Goal: Task Accomplishment & Management: Use online tool/utility

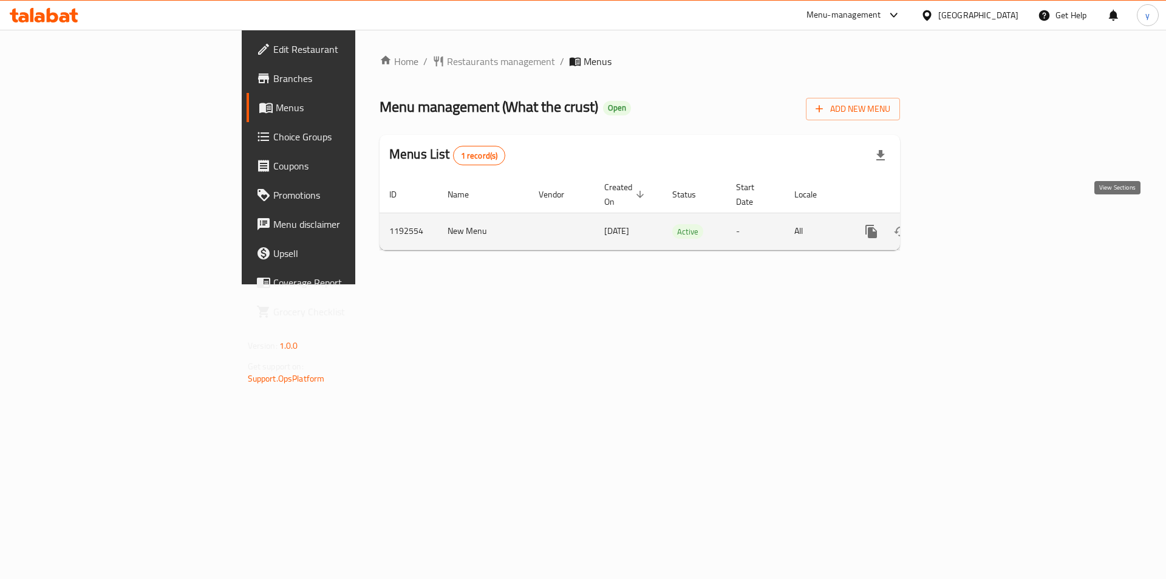
click at [966, 224] on icon "enhanced table" at bounding box center [958, 231] width 15 height 15
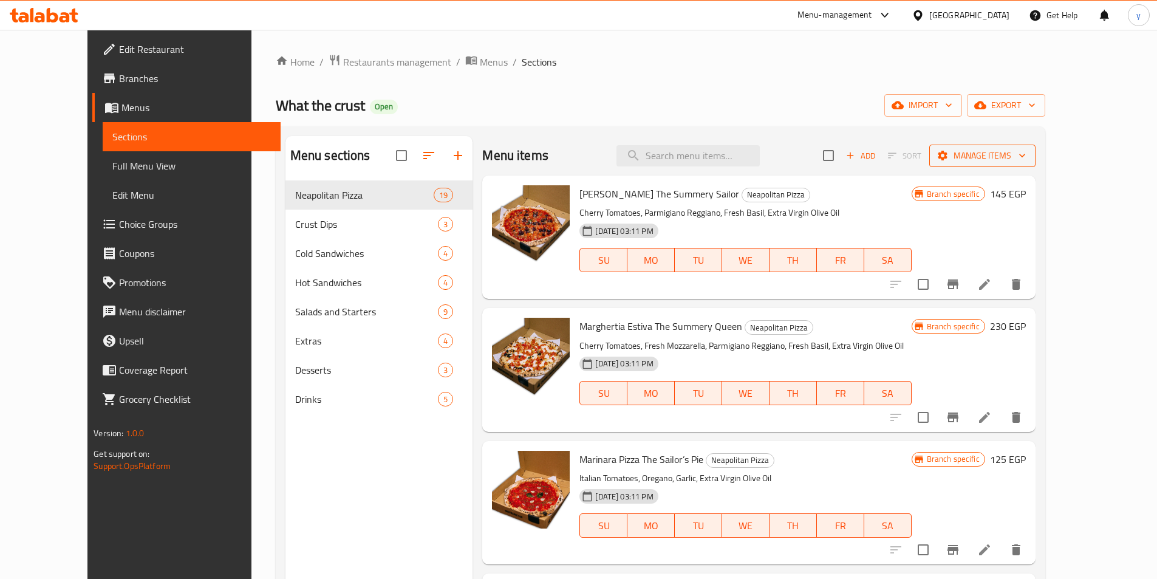
click at [1026, 153] on span "Manage items" at bounding box center [982, 155] width 87 height 15
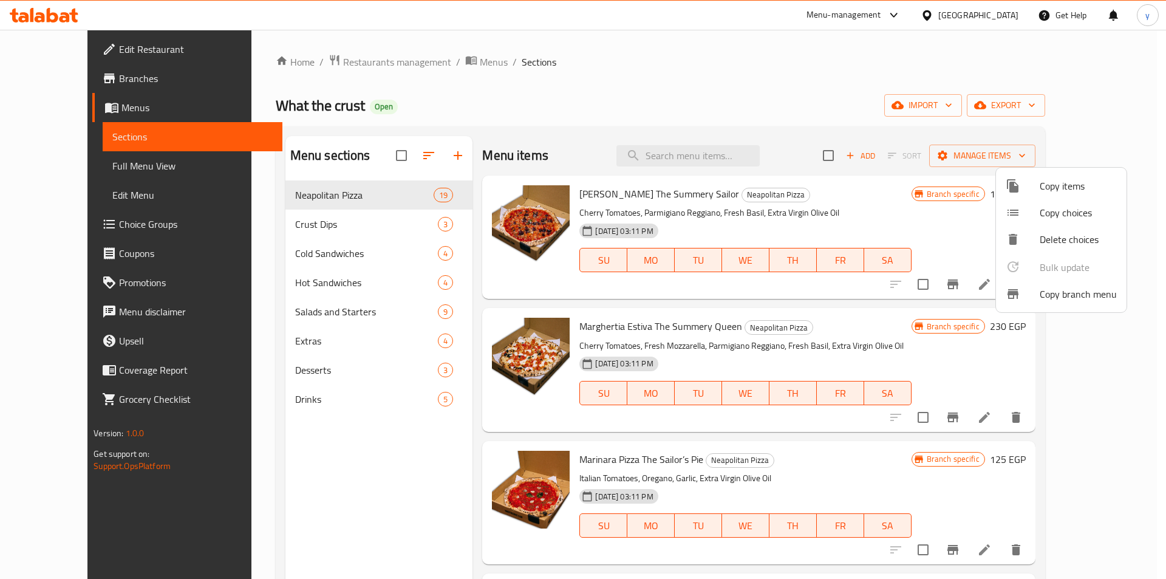
click at [1032, 287] on div at bounding box center [1022, 294] width 34 height 15
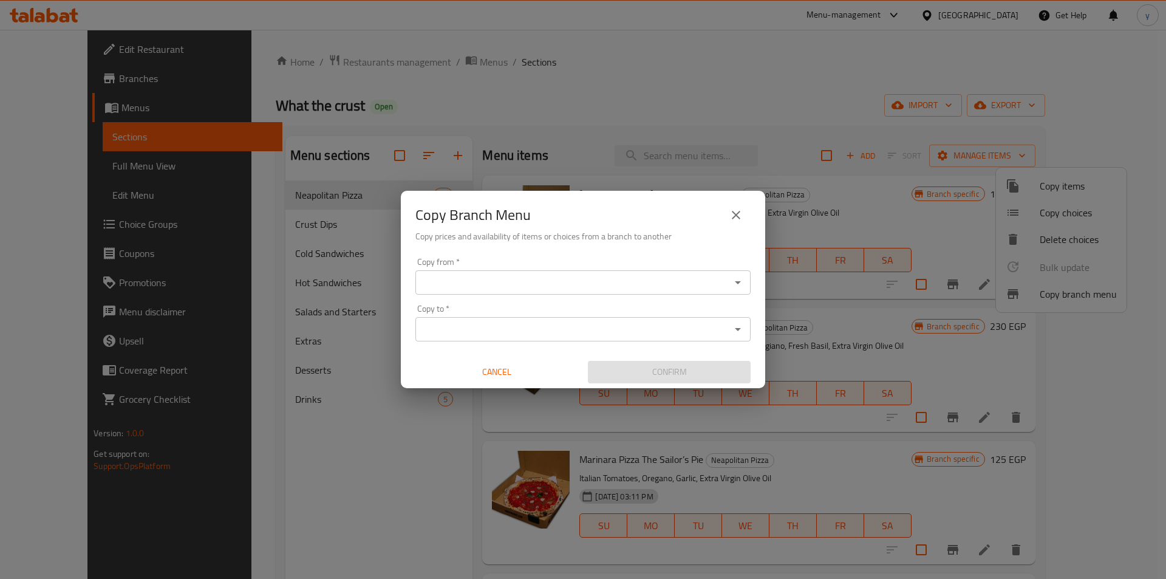
click at [740, 279] on icon "Open" at bounding box center [737, 282] width 15 height 15
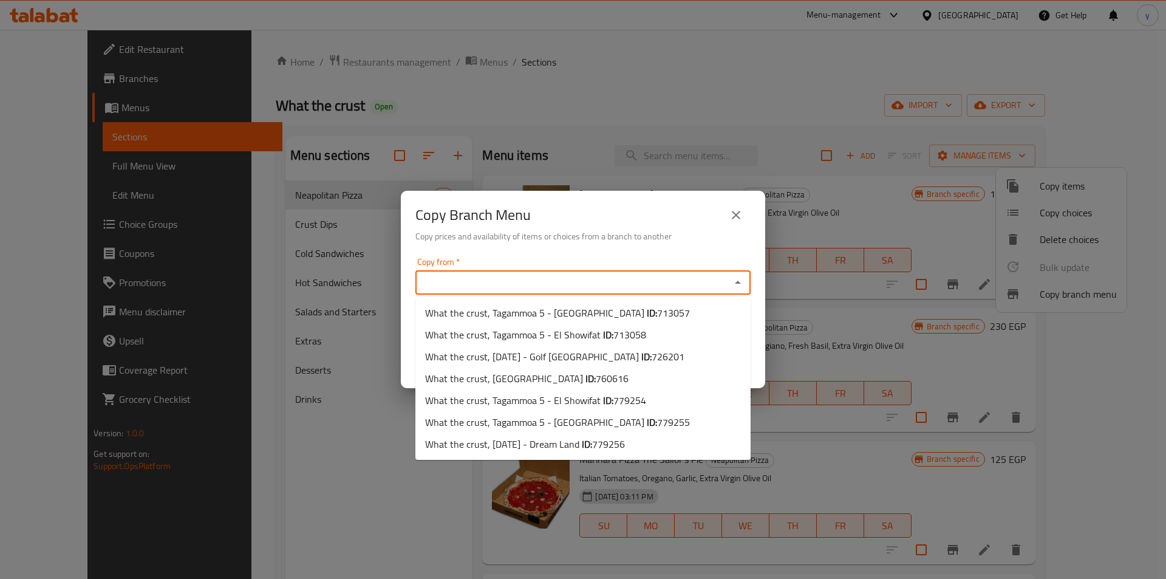
paste input "760616"
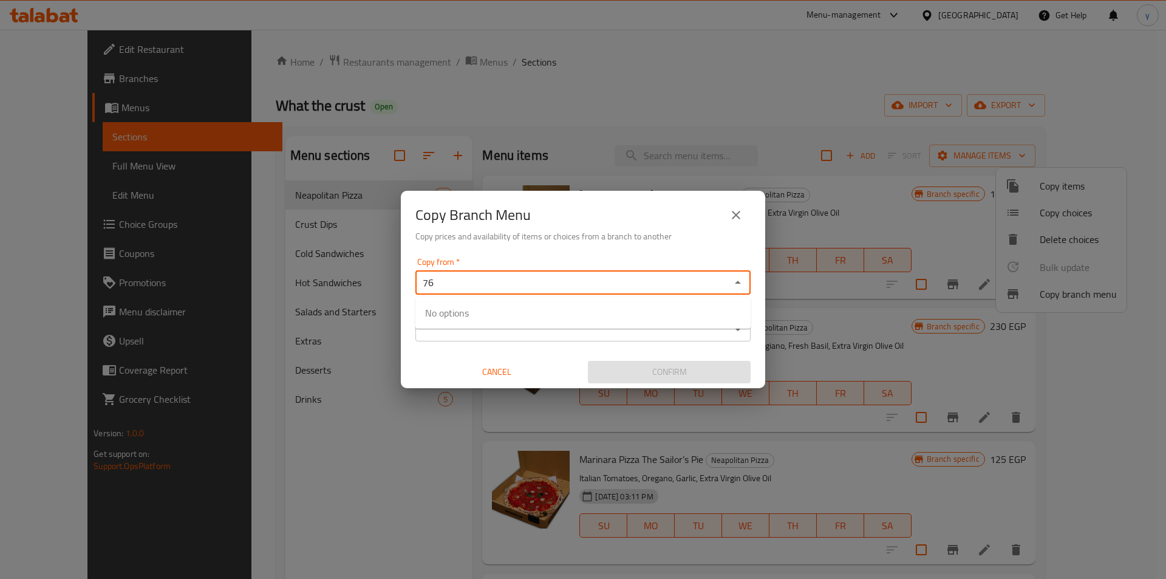
type input "7"
click at [738, 284] on icon "Open" at bounding box center [738, 282] width 6 height 3
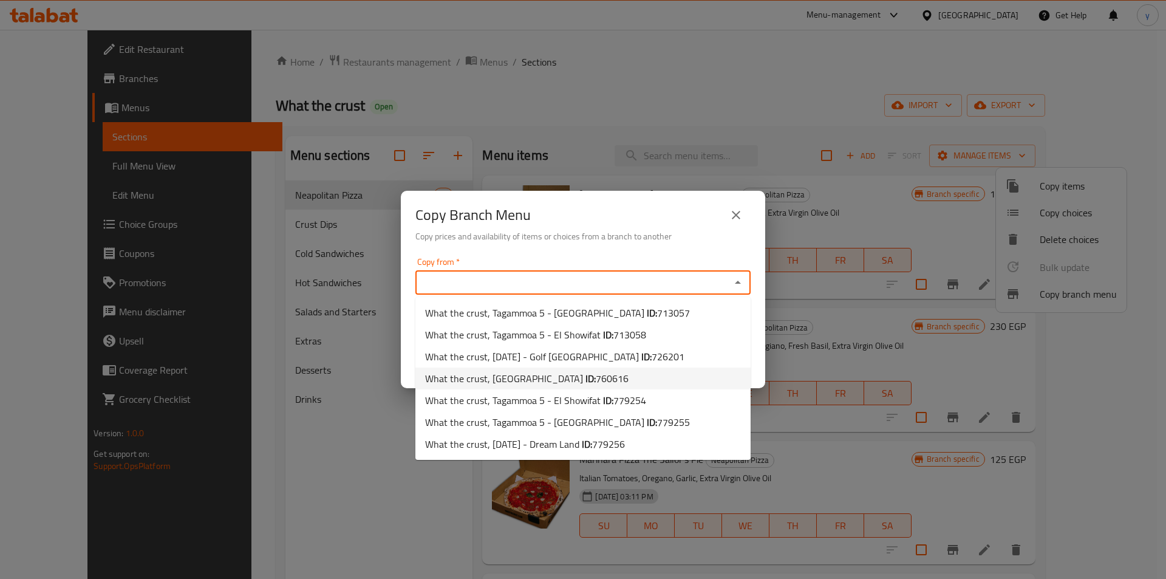
click at [611, 379] on li "What the crust, [GEOGRAPHIC_DATA] ID: 760616" at bounding box center [582, 378] width 335 height 22
type input "What the crust, [GEOGRAPHIC_DATA]"
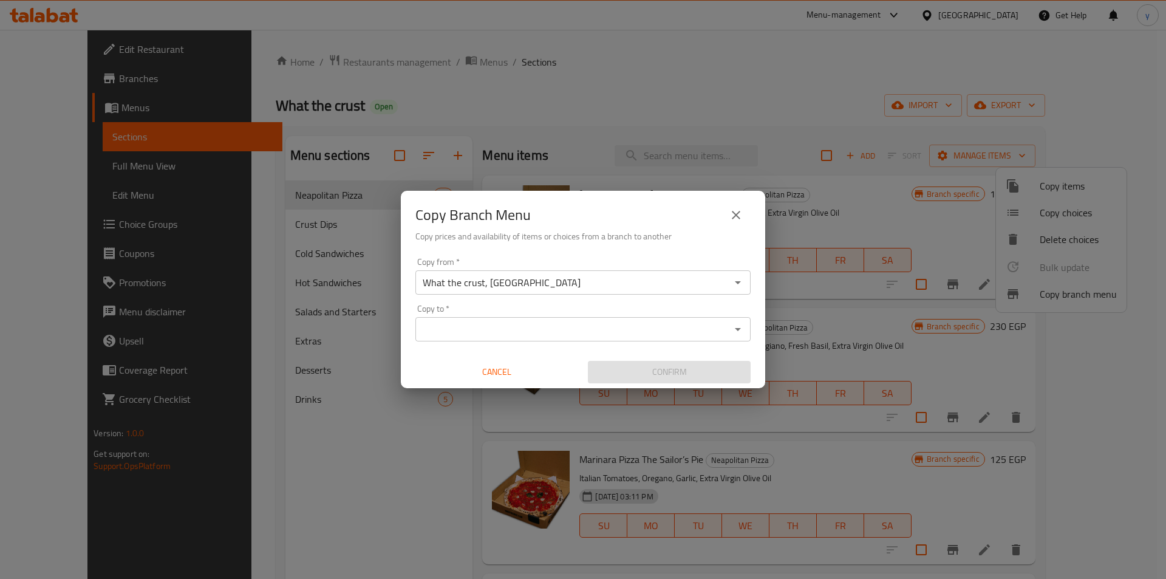
click at [744, 328] on icon "Open" at bounding box center [737, 329] width 15 height 15
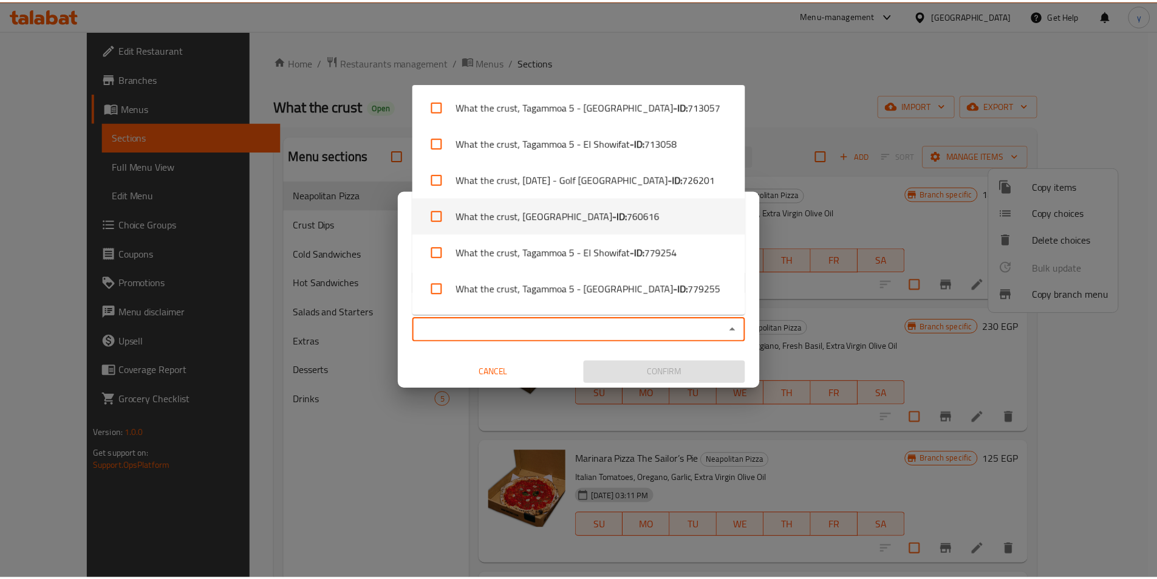
scroll to position [33, 0]
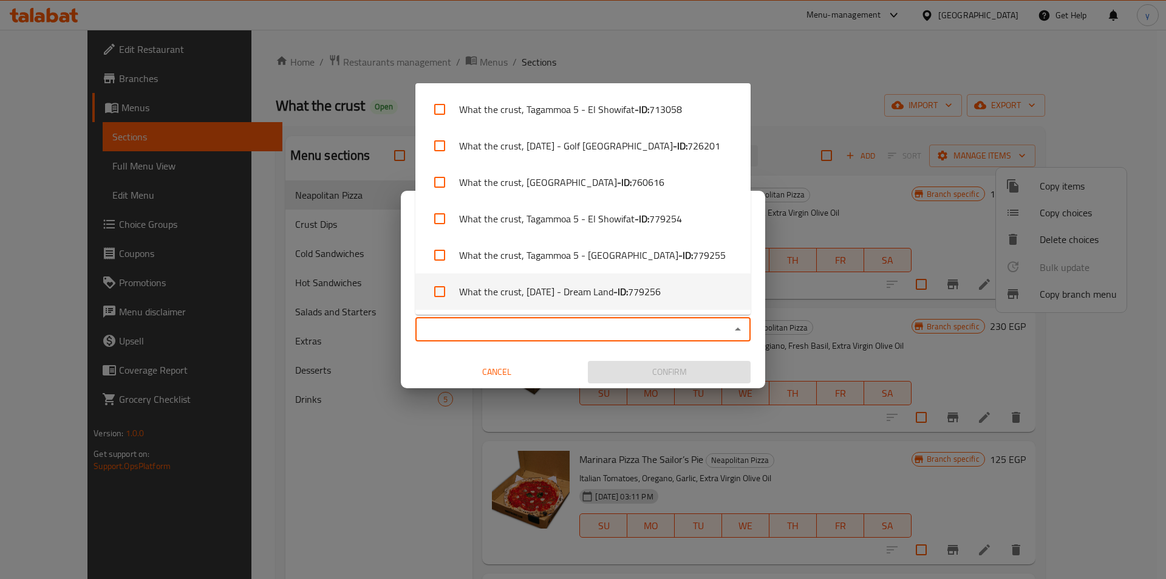
click at [629, 296] on li "What the crust, [DATE] - Dream Land - ID: 779256" at bounding box center [582, 291] width 335 height 36
checkbox input "true"
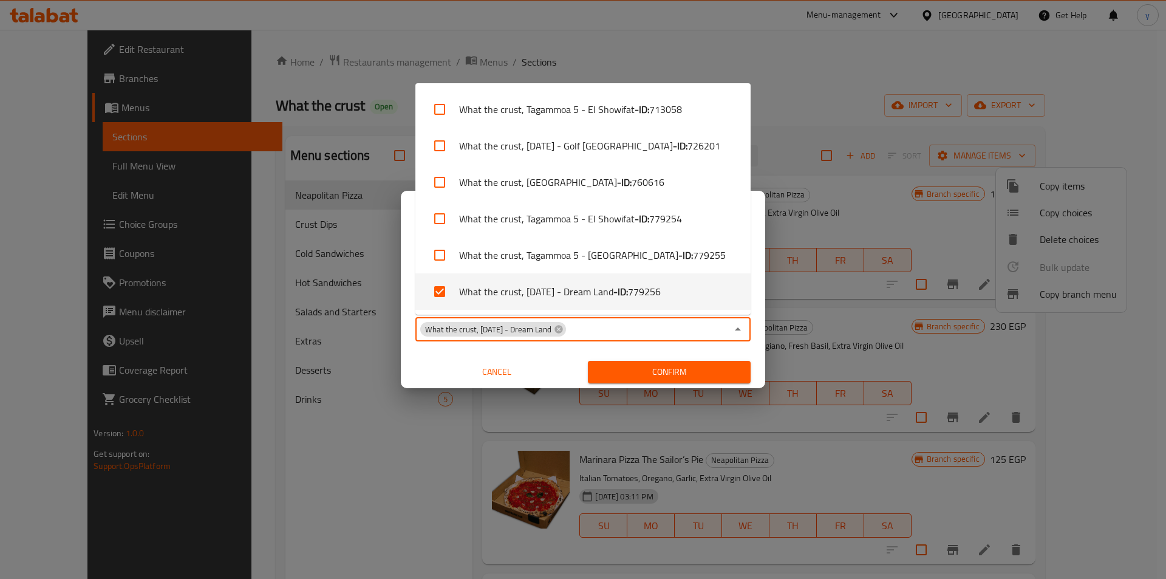
click at [643, 367] on span "Confirm" at bounding box center [668, 371] width 143 height 15
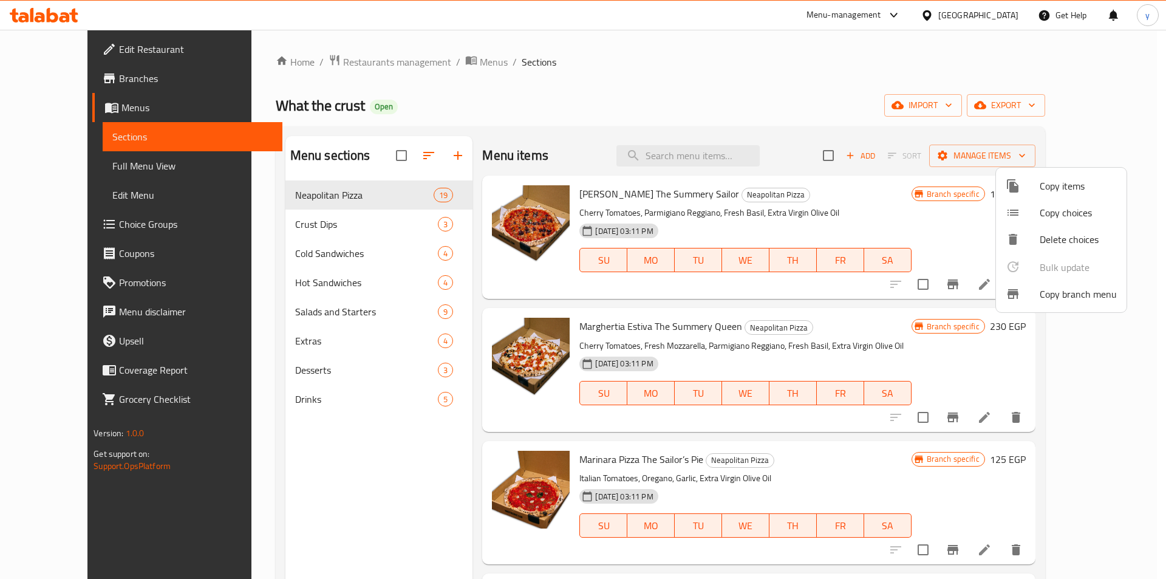
click at [66, 77] on div at bounding box center [583, 289] width 1166 height 579
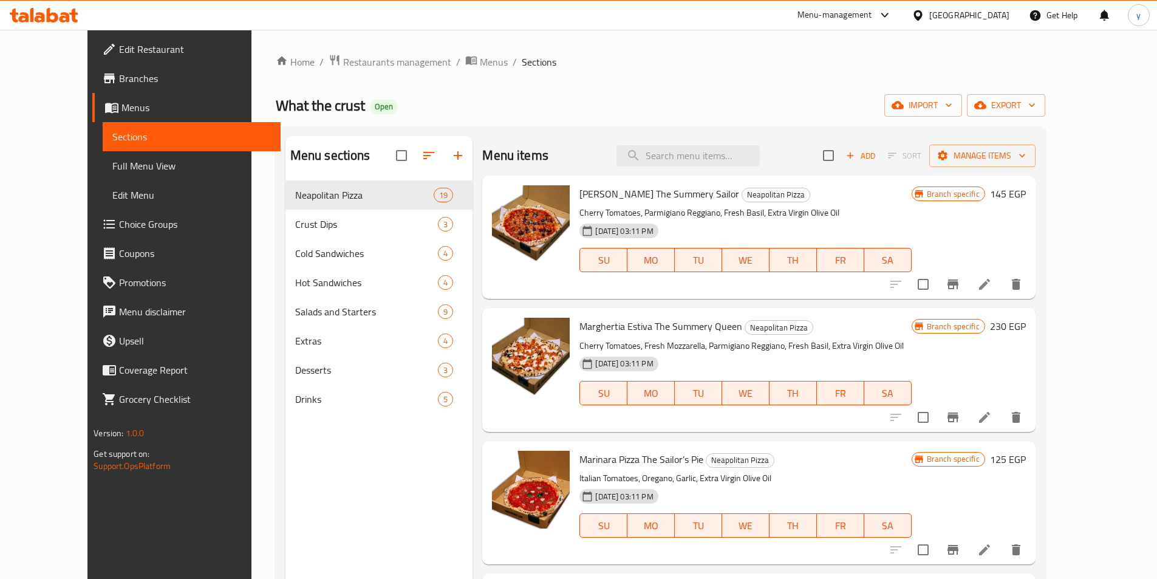
click at [119, 77] on span "Branches" at bounding box center [195, 78] width 152 height 15
